Goal: Task Accomplishment & Management: Manage account settings

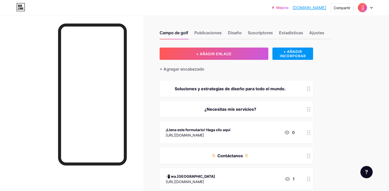
click at [308, 132] on circle at bounding box center [307, 132] width 1 height 1
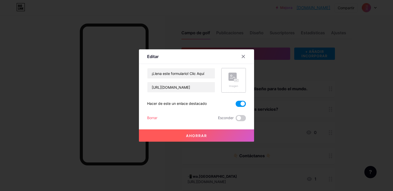
click at [240, 83] on div "Imagen" at bounding box center [233, 80] width 25 height 25
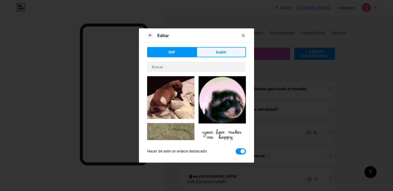
click at [223, 54] on font "Subir" at bounding box center [221, 52] width 11 height 4
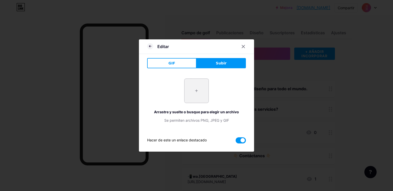
click at [199, 89] on input "file" at bounding box center [196, 91] width 24 height 24
type input "C:\fakepath\pixelcut-export (3).png"
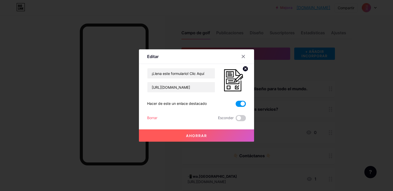
click at [197, 136] on font "Ahorrar" at bounding box center [196, 136] width 21 height 4
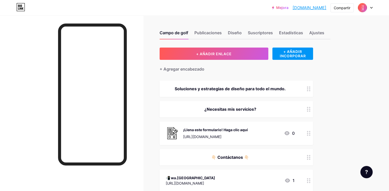
click at [313, 136] on div at bounding box center [308, 133] width 9 height 24
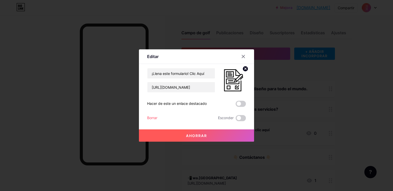
click at [246, 69] on icon at bounding box center [246, 69] width 2 height 2
click at [201, 136] on font "Ahorrar" at bounding box center [196, 136] width 21 height 4
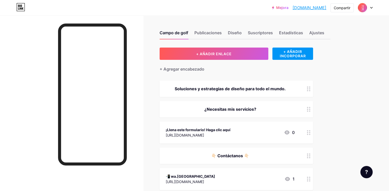
click at [310, 133] on icon at bounding box center [309, 132] width 4 height 5
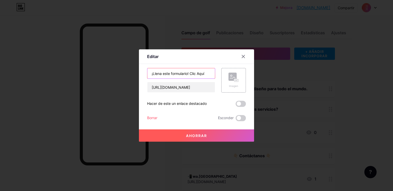
click at [151, 75] on input "¡Llena este formulario! Clic Aquí" at bounding box center [181, 73] width 68 height 10
paste input "📝"
type input "📝 ¡Llena este formulario! Clic Aquí"
click at [200, 135] on font "Ahorrar" at bounding box center [196, 136] width 21 height 4
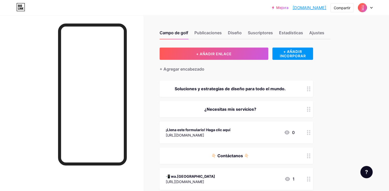
click at [313, 135] on div at bounding box center [308, 132] width 9 height 22
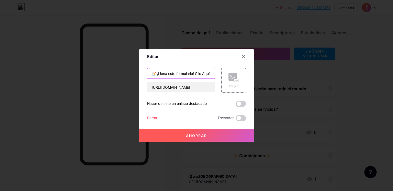
click at [196, 74] on input "📝 ¡Llena este formulario! Clic Aquí" at bounding box center [181, 73] width 68 height 10
paste input "📝"
type input "📝 ¡Llena este formulario! 📝 Clic Aquí"
click at [203, 137] on font "Ahorrar" at bounding box center [196, 136] width 21 height 4
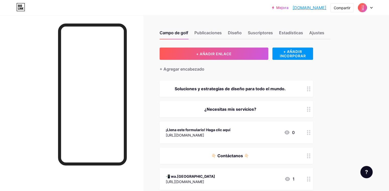
click at [308, 134] on circle at bounding box center [307, 134] width 1 height 1
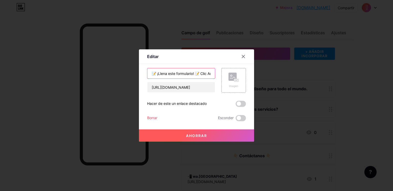
click at [202, 73] on input "📝 ¡Llena este formulario! 📝 Clic Aquí" at bounding box center [181, 73] width 68 height 10
type input "📝 ¡Llena este formulario! 📝 Clic Aquí"
click at [200, 139] on button "Ahorrar" at bounding box center [196, 135] width 115 height 12
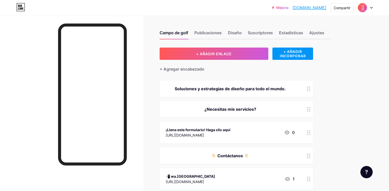
click at [310, 132] on icon at bounding box center [309, 132] width 4 height 5
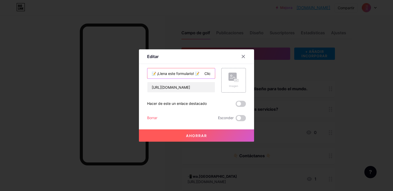
drag, startPoint x: 205, startPoint y: 73, endPoint x: 199, endPoint y: 74, distance: 5.7
click at [199, 74] on input "📝 ¡Llena este formulario! 📝 Clic Aquí" at bounding box center [181, 73] width 68 height 10
click at [196, 72] on input "📝 ¡Llena este formulario! 📝 Clic Aquí" at bounding box center [181, 73] width 68 height 10
click at [158, 73] on input "📝 ¡Llena este formulario! 📝 Clic Aquí" at bounding box center [181, 73] width 68 height 10
type input "📝 ¡Llena este formulario! 📝 Clic Aquí"
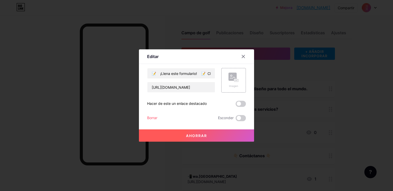
click at [205, 134] on font "Ahorrar" at bounding box center [196, 136] width 21 height 4
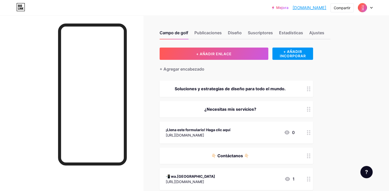
click at [310, 134] on icon at bounding box center [309, 132] width 4 height 5
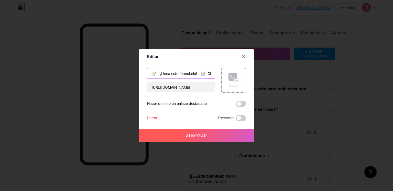
click at [160, 75] on input "📝 ¡Llena este formulario! 📝 Clic Aquí" at bounding box center [181, 73] width 68 height 10
click at [203, 76] on input "📝 ¡Llena este formulario! 📝 Clic Aquí" at bounding box center [181, 73] width 68 height 10
type input "📝 ¡Llena este formulario! 📝 Clic Aquí"
click at [202, 138] on button "Ahorrar" at bounding box center [196, 135] width 115 height 12
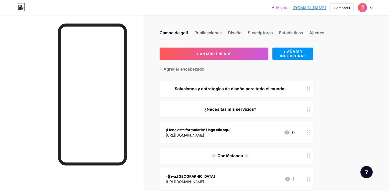
click at [310, 133] on icon at bounding box center [309, 132] width 4 height 5
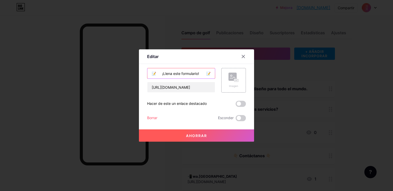
drag, startPoint x: 162, startPoint y: 73, endPoint x: 156, endPoint y: 75, distance: 6.5
click at [156, 75] on input "📝 ¡Llena este formulario! 📝 Clic Aquí" at bounding box center [181, 73] width 68 height 10
drag, startPoint x: 202, startPoint y: 74, endPoint x: 195, endPoint y: 75, distance: 7.2
click at [195, 75] on input "📝 ¡Llena este formulario! 📝 Clic Aquí" at bounding box center [181, 73] width 68 height 10
drag, startPoint x: 152, startPoint y: 74, endPoint x: 144, endPoint y: 74, distance: 7.7
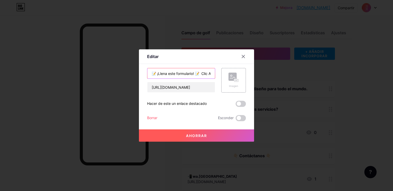
click at [144, 74] on div "Editar Contenido YouTube Reproduce videos de YouTube sin salir de tu página. AG…" at bounding box center [196, 95] width 115 height 92
click at [157, 75] on input "📝 ¡Llena este formulario! 📝 Clic Aquí" at bounding box center [181, 73] width 68 height 10
type input "📝 ¡Llena este formulario! 📝 Clic Aquí"
click at [215, 134] on button "Ahorrar" at bounding box center [196, 135] width 115 height 12
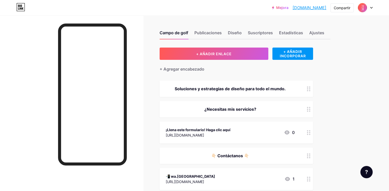
click at [310, 134] on icon at bounding box center [309, 132] width 4 height 5
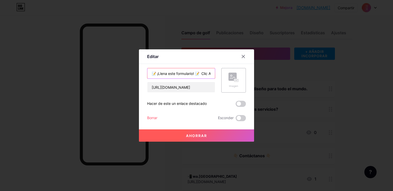
drag, startPoint x: 202, startPoint y: 73, endPoint x: 195, endPoint y: 75, distance: 7.6
click at [195, 75] on input "📝 ¡Llena este formulario! 📝 Clic Aquí" at bounding box center [181, 73] width 68 height 10
type input "📝 ¡Llena este formulario! Clic Aquí"
click at [201, 134] on font "Ahorrar" at bounding box center [196, 136] width 21 height 4
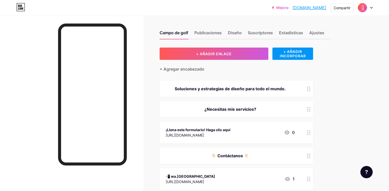
click at [310, 132] on circle at bounding box center [309, 132] width 1 height 1
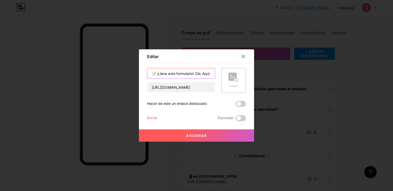
click at [196, 73] on input "📝 ¡Llena este formulario! Clic Aquí" at bounding box center [181, 73] width 68 height 10
type input "📝 ¡Llena este formulario! Haga Clic Aquí"
click at [208, 135] on button "Ahorrar" at bounding box center [196, 135] width 115 height 12
